Goal: Information Seeking & Learning: Learn about a topic

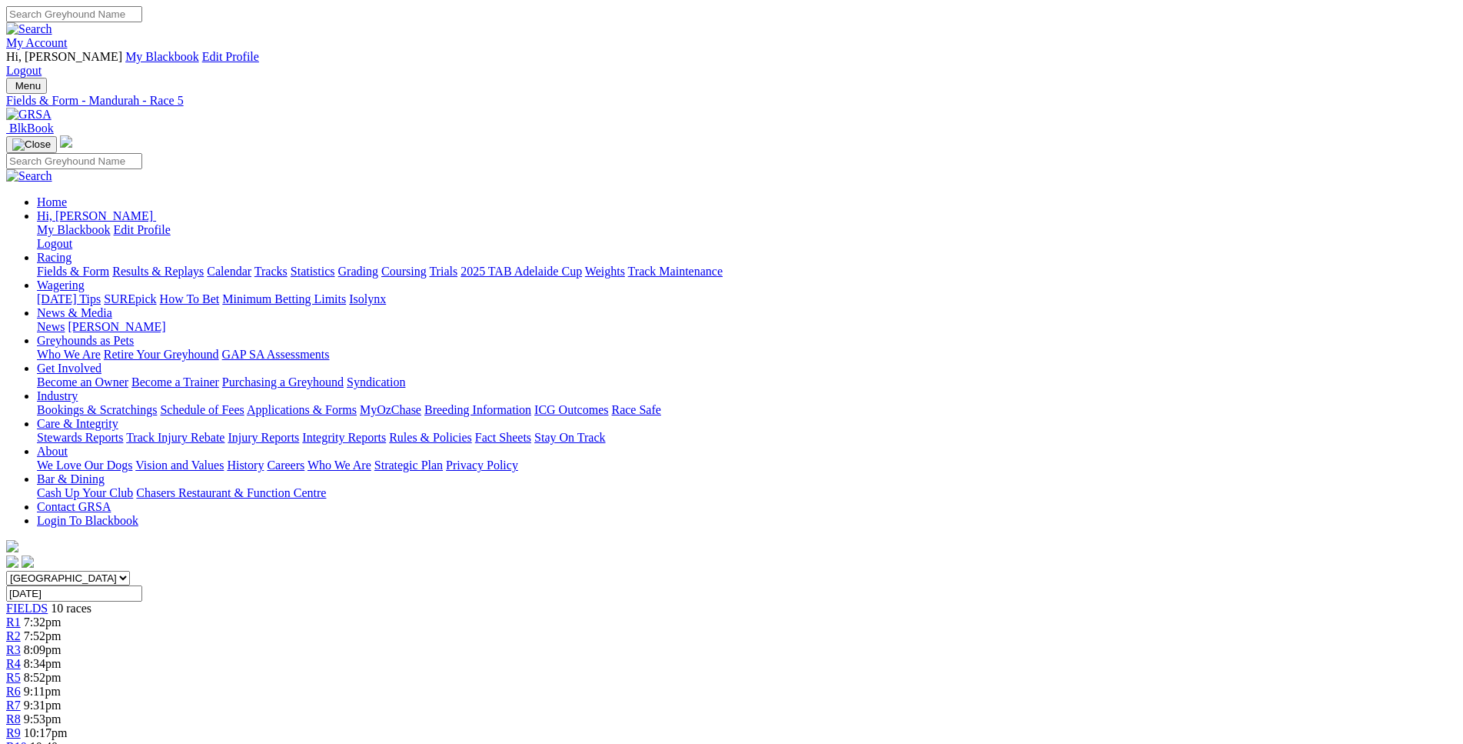
click at [818, 684] on div "R6 9:11pm" at bounding box center [731, 691] width 1451 height 14
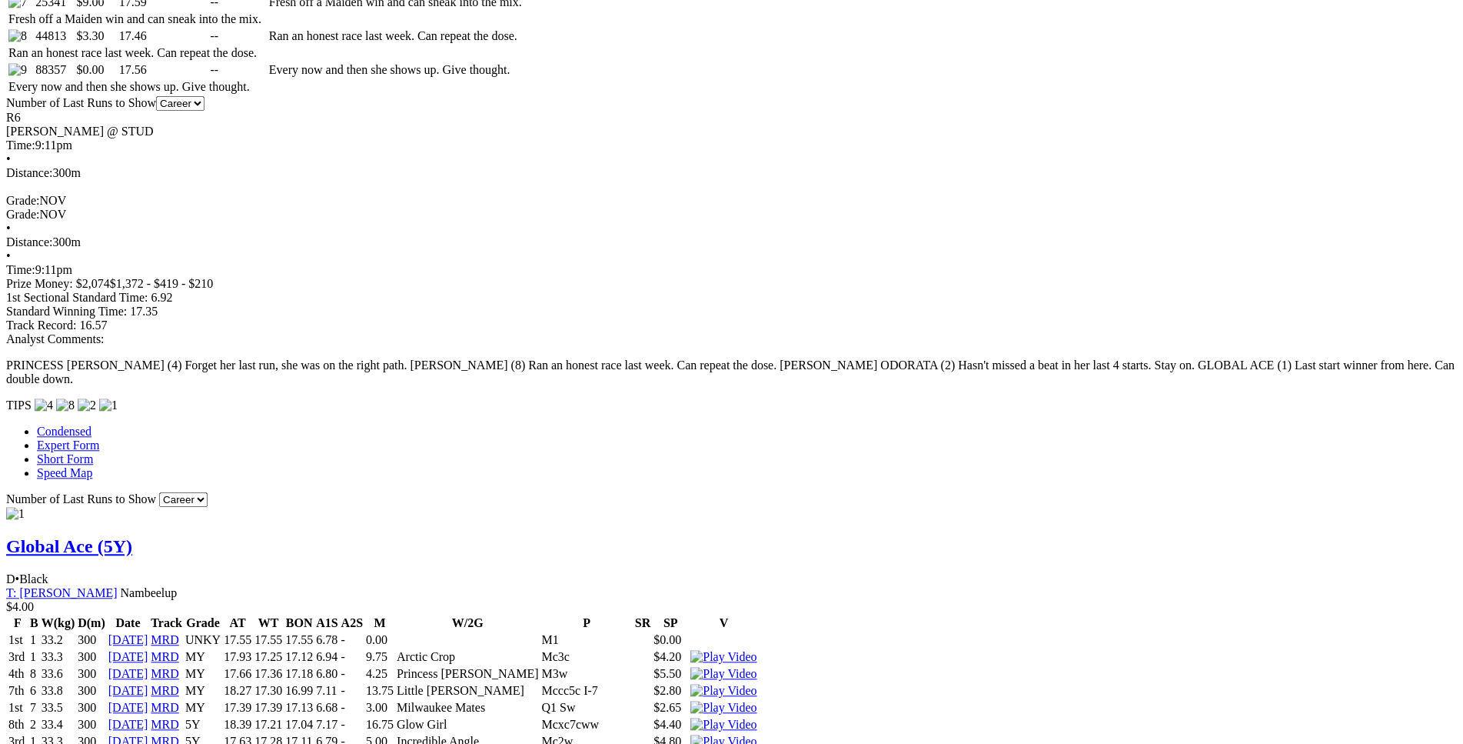
scroll to position [1177, 0]
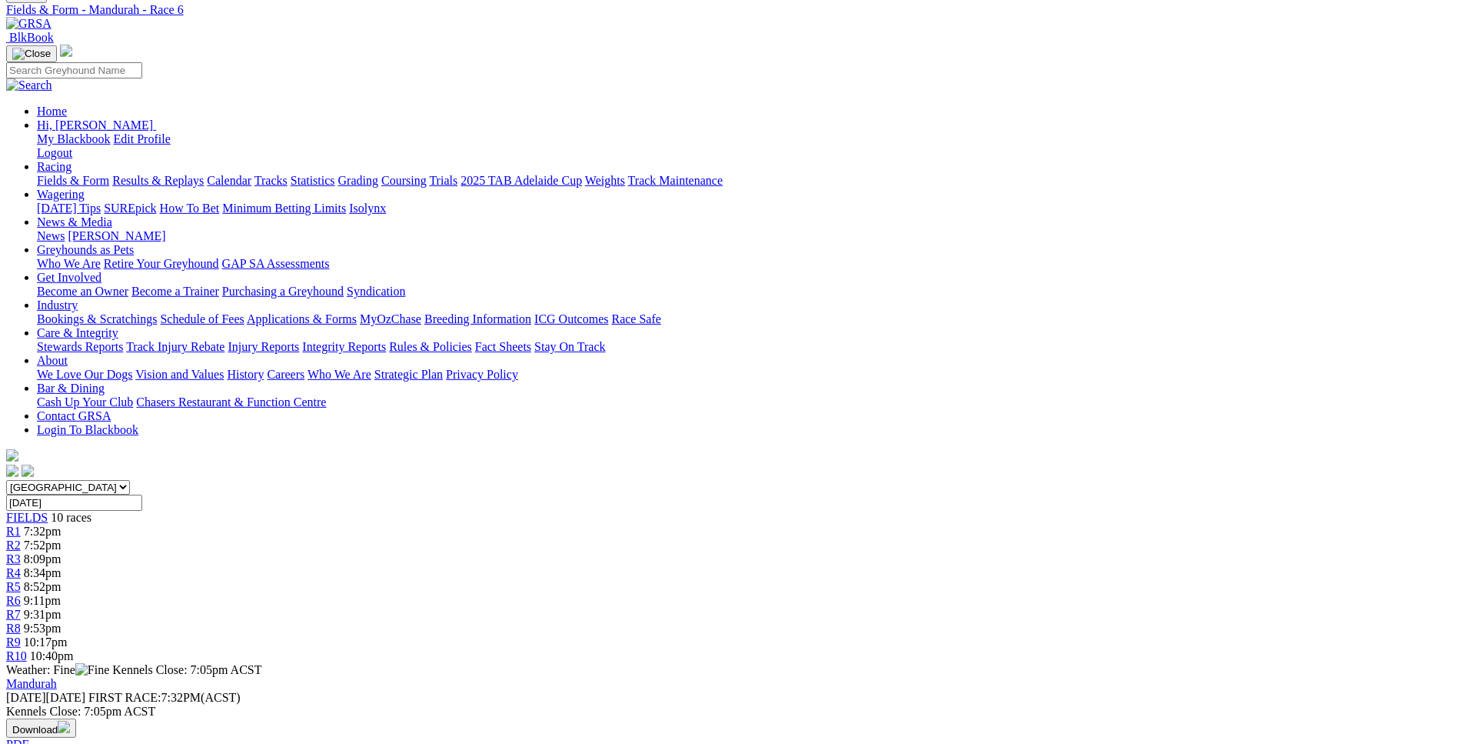
scroll to position [0, 0]
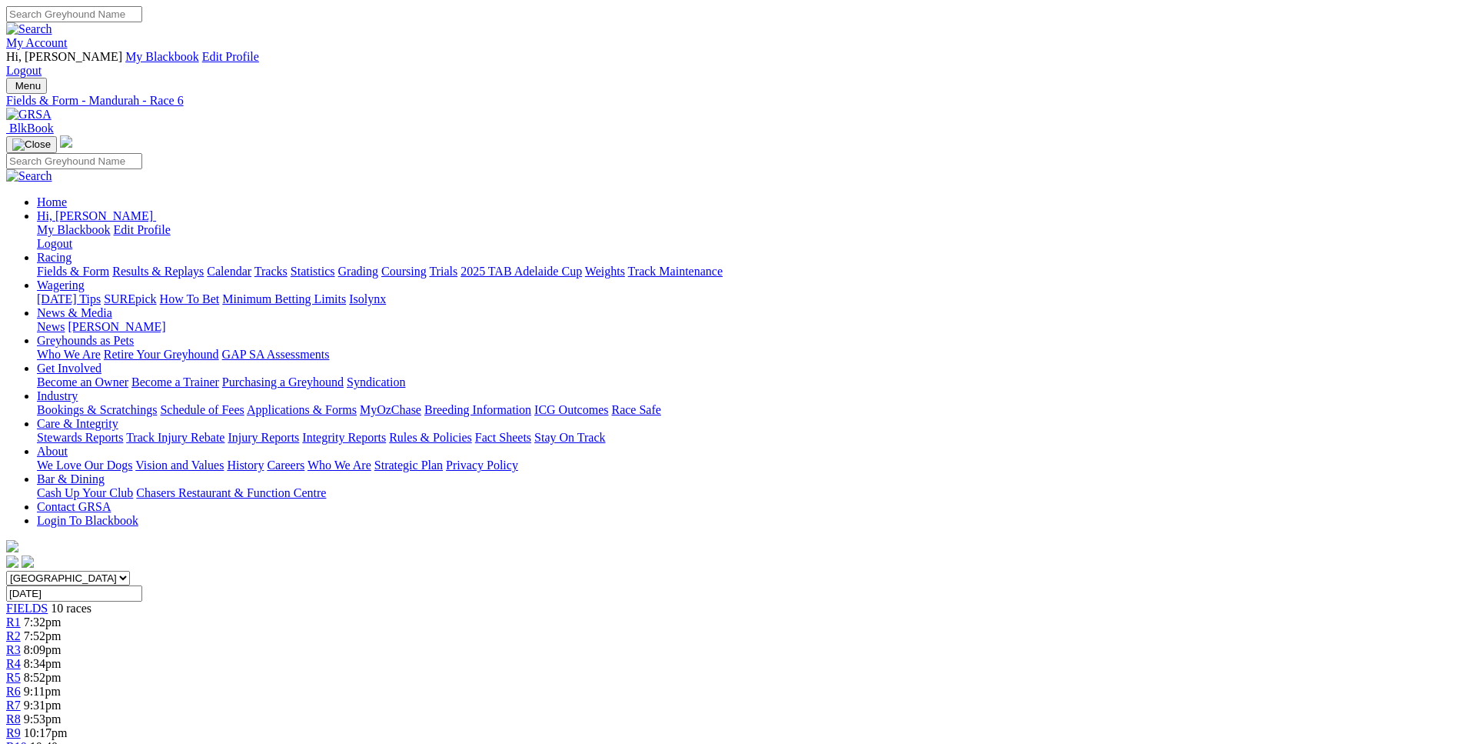
click at [904, 698] on div "R7 9:31pm" at bounding box center [731, 705] width 1451 height 14
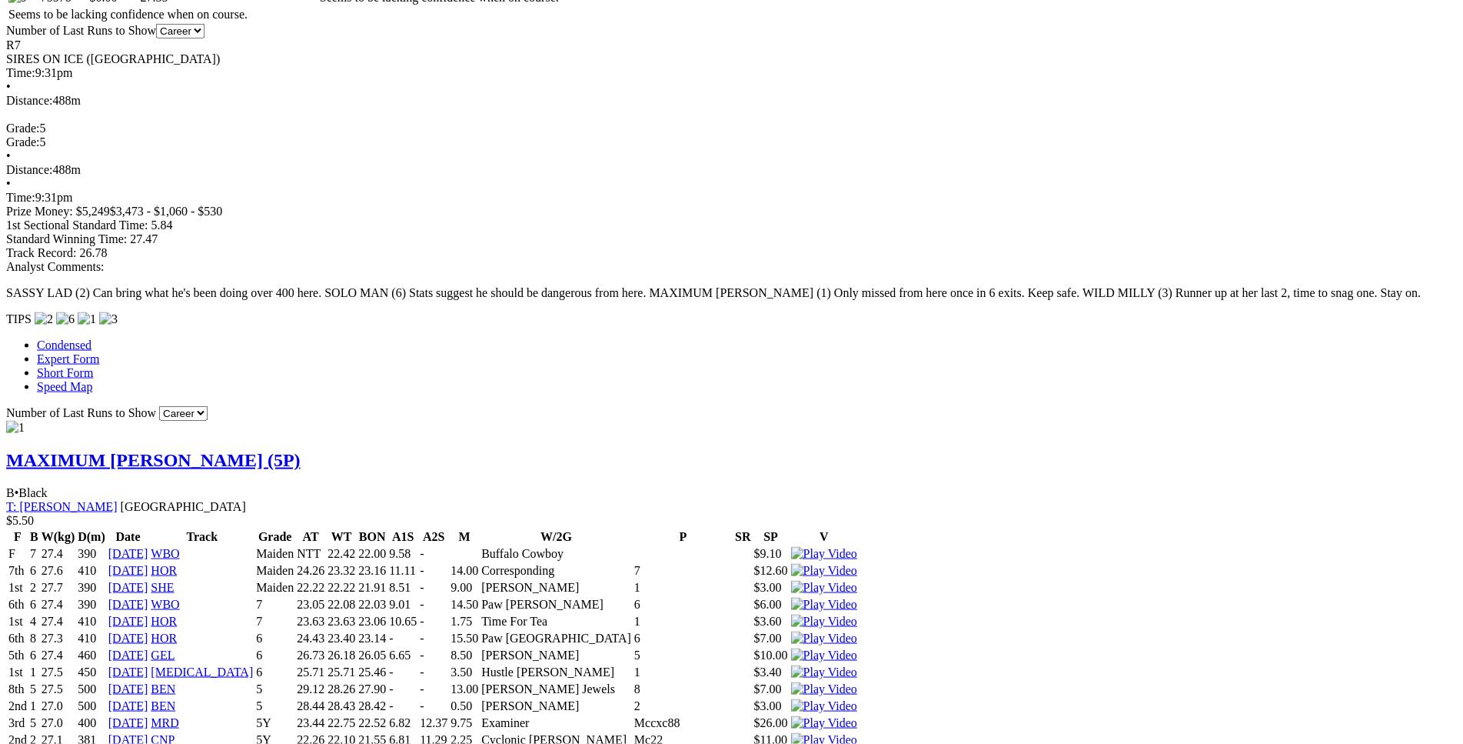
scroll to position [1173, 0]
drag, startPoint x: 381, startPoint y: 142, endPoint x: 852, endPoint y: 137, distance: 471.4
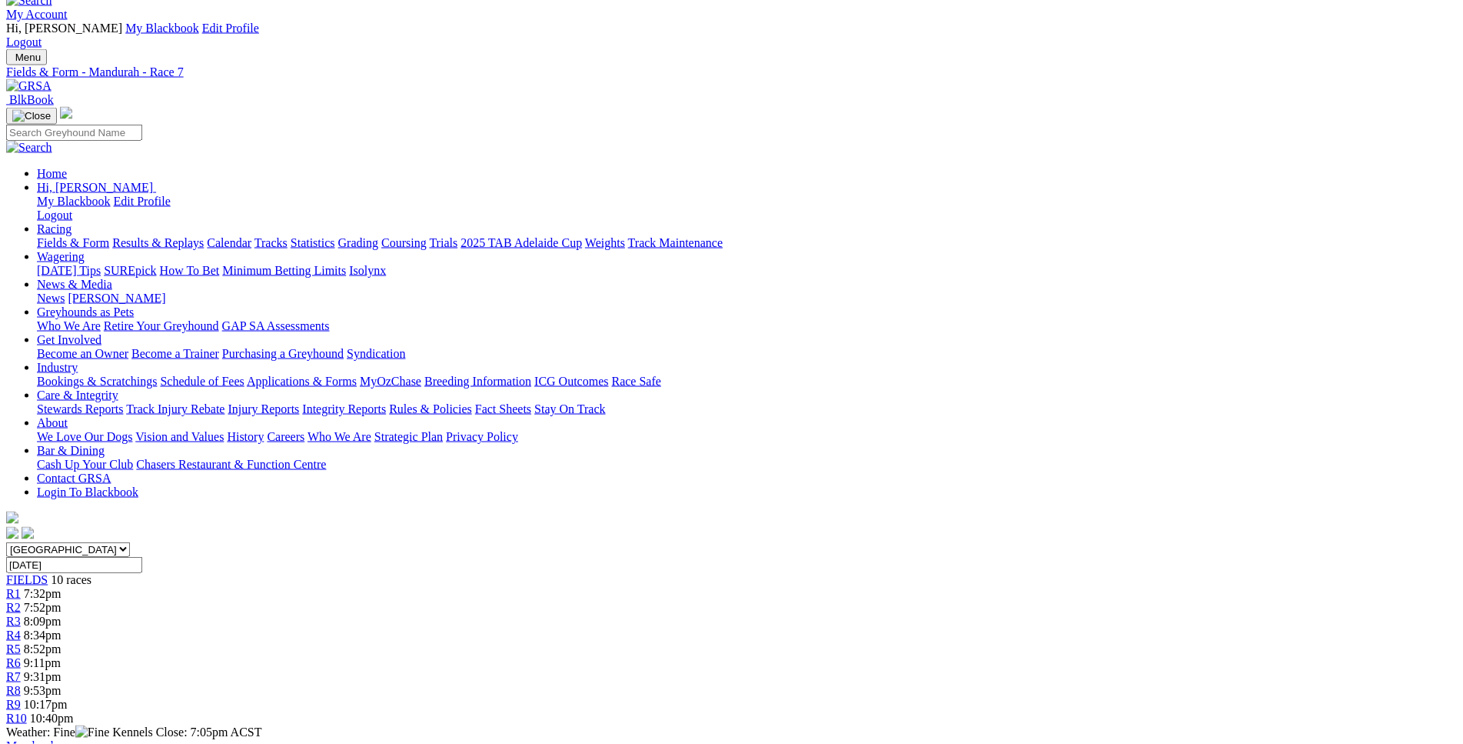
scroll to position [0, 0]
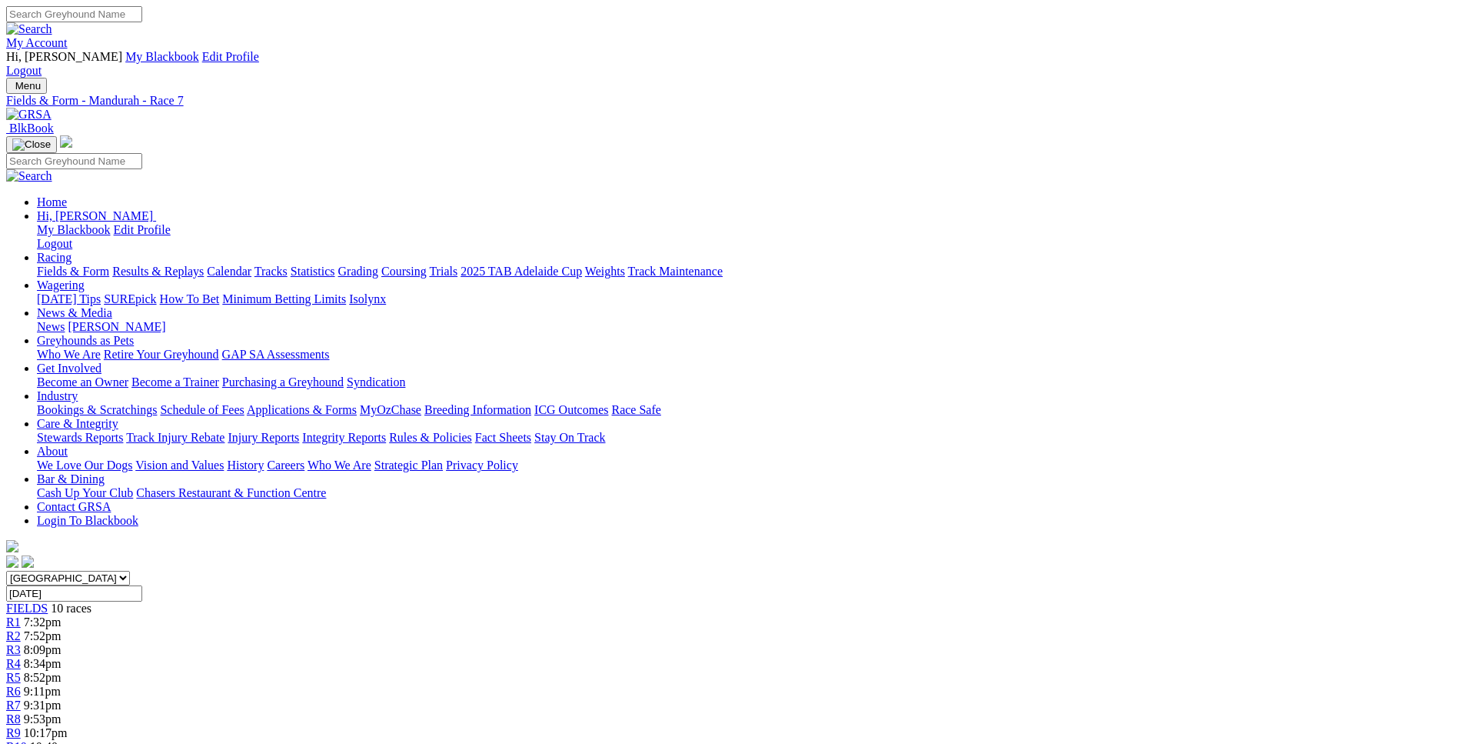
click at [62, 712] on span "9:53pm" at bounding box center [43, 718] width 38 height 13
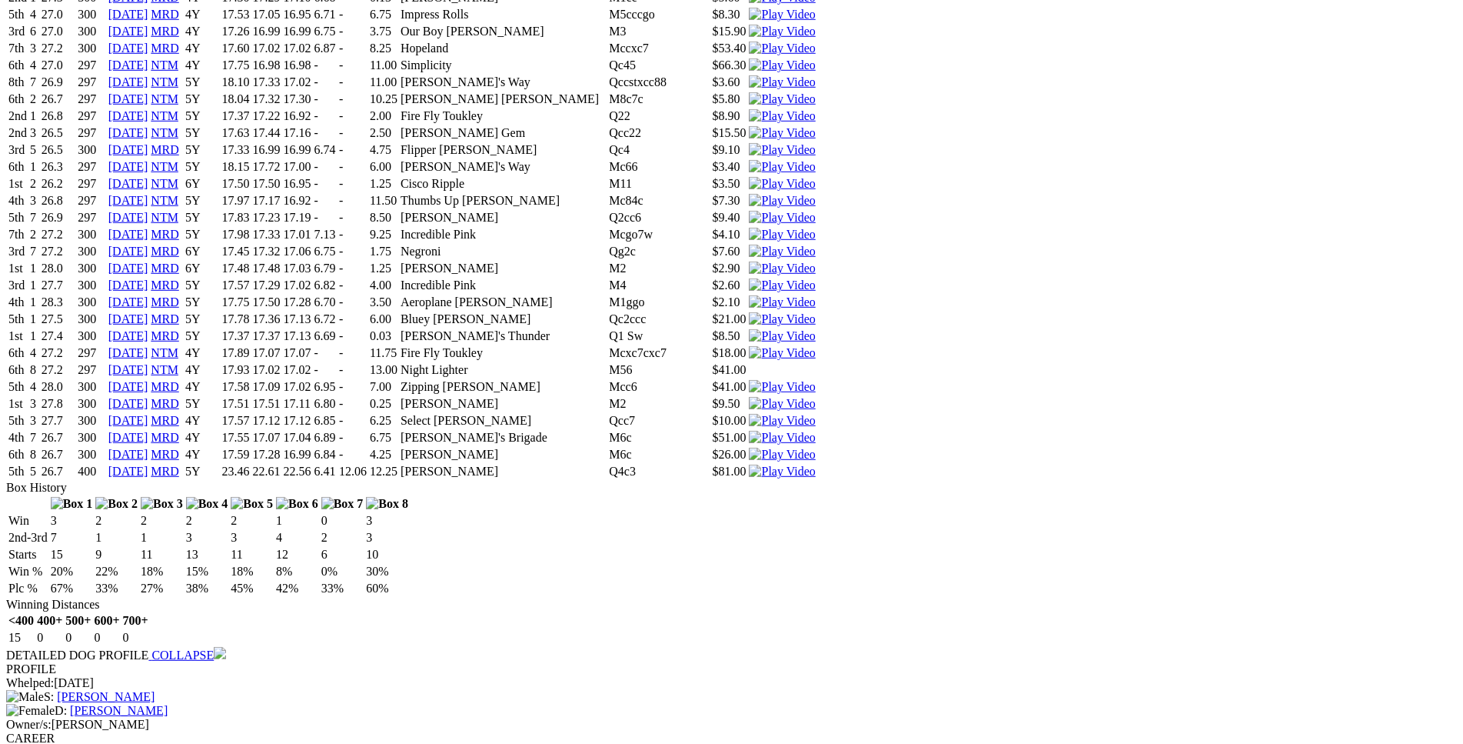
scroll to position [5564, 0]
